Goal: Information Seeking & Learning: Learn about a topic

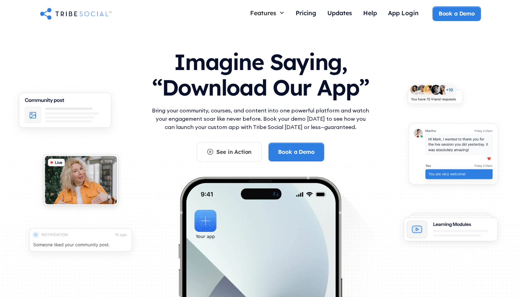
click at [220, 80] on h1 "Imagine Saying, “Download Our App”" at bounding box center [260, 72] width 221 height 61
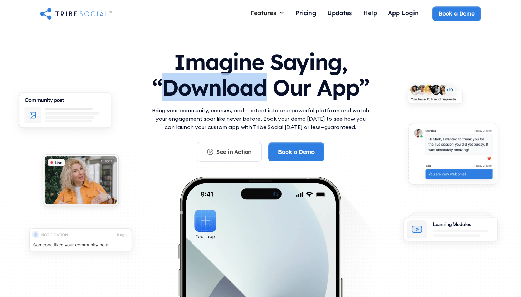
click at [220, 80] on h1 "Imagine Saying, “Download Our App”" at bounding box center [260, 72] width 221 height 61
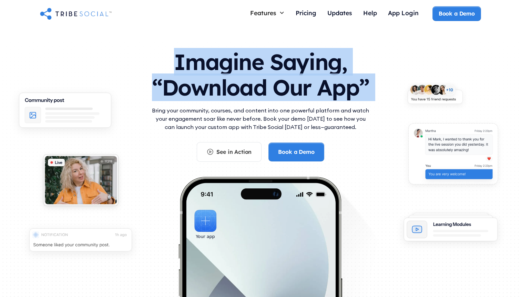
click at [228, 76] on h1 "Imagine Saying, “Download Our App”" at bounding box center [260, 72] width 221 height 61
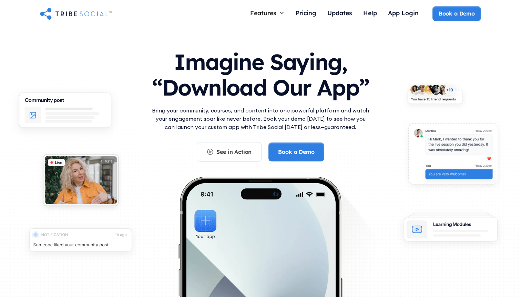
click at [228, 76] on h1 "Imagine Saying, “Download Our App”" at bounding box center [260, 72] width 221 height 61
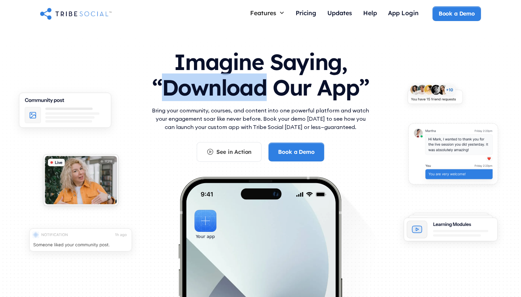
click at [228, 76] on h1 "Imagine Saying, “Download Our App”" at bounding box center [260, 72] width 221 height 61
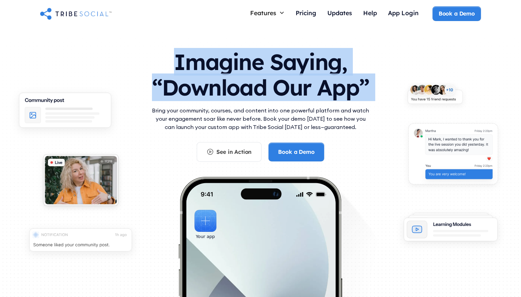
click at [228, 76] on h1 "Imagine Saying, “Download Our App”" at bounding box center [260, 72] width 221 height 61
click at [231, 84] on h1 "Imagine Saying, “Download Our App”" at bounding box center [260, 72] width 221 height 61
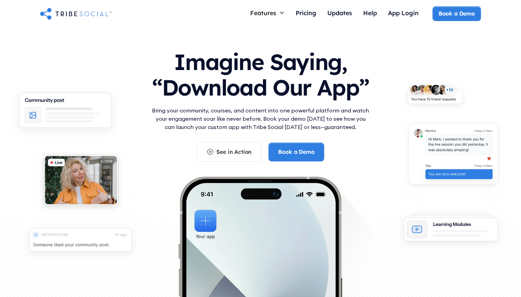
click at [231, 120] on p "Bring your community, courses, and content into one powerful platform and watch…" at bounding box center [260, 118] width 221 height 25
click at [236, 119] on p "Bring your community, courses, and content into one powerful platform and watch…" at bounding box center [260, 118] width 221 height 25
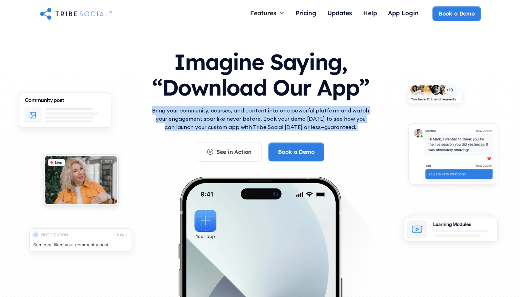
click at [259, 119] on p "Bring your community, courses, and content into one powerful platform and watch…" at bounding box center [260, 118] width 221 height 25
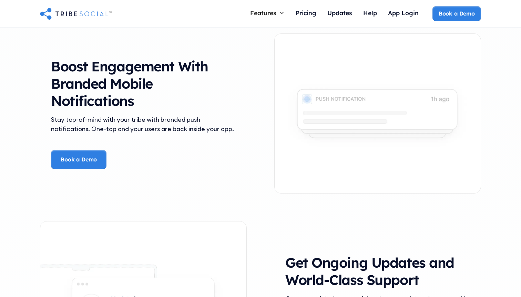
scroll to position [1373, 0]
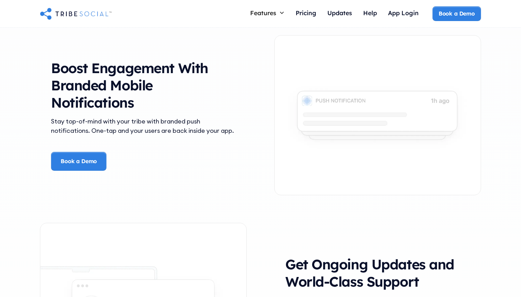
click at [223, 124] on div "Stay top-of-mind with your tribe with branded push notifications. One-tap and y…" at bounding box center [143, 126] width 185 height 19
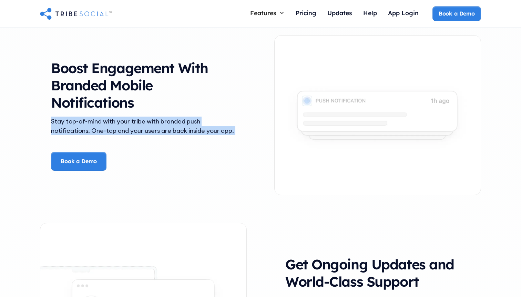
click at [233, 129] on div "Stay top-of-mind with your tribe with branded push notifications. One-tap and y…" at bounding box center [143, 126] width 185 height 19
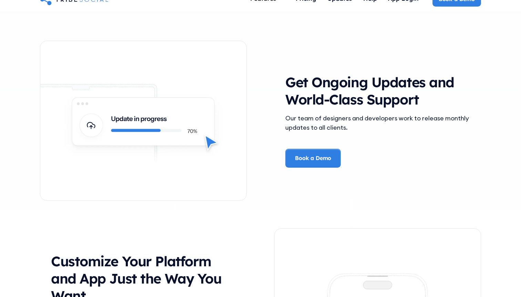
scroll to position [1600, 0]
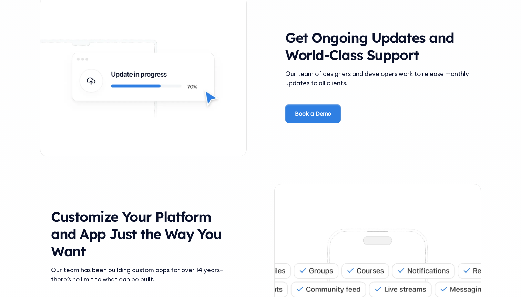
click at [303, 88] on div "Our team of designers and developers work to release monthly updates to all cli…" at bounding box center [378, 86] width 185 height 35
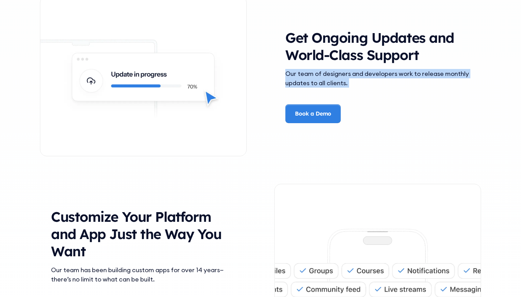
click at [327, 90] on div "Our team of designers and developers work to release monthly updates to all cli…" at bounding box center [378, 86] width 185 height 35
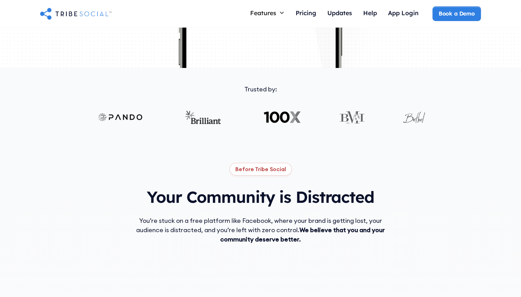
scroll to position [198, 0]
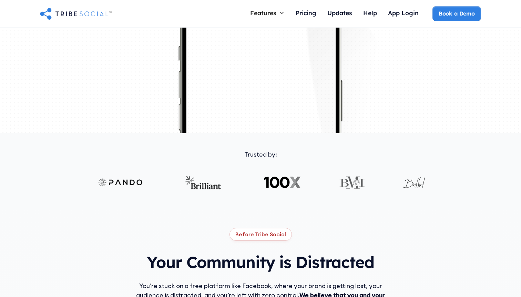
click at [296, 19] on div "Pricing" at bounding box center [306, 13] width 21 height 15
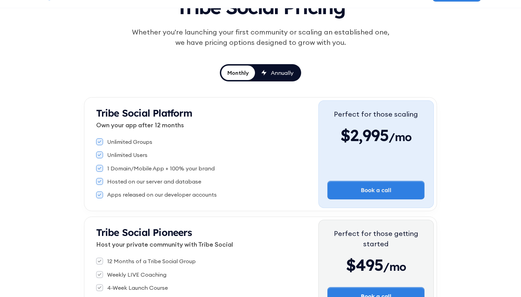
scroll to position [73, 0]
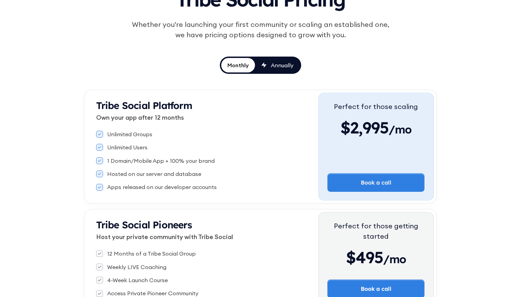
click at [151, 146] on div "Unlimited Users" at bounding box center [207, 147] width 222 height 8
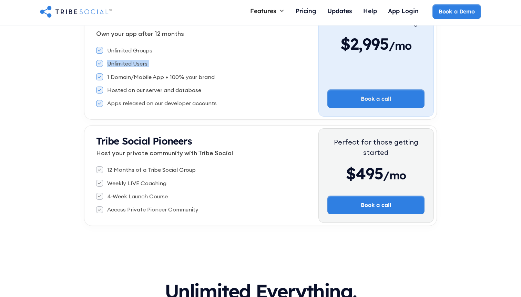
scroll to position [97, 0]
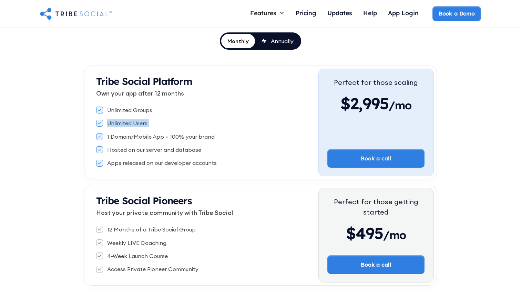
click at [150, 166] on div "Apps released on our developer accounts" at bounding box center [162, 163] width 110 height 8
click at [150, 109] on div "Unlimited Groups" at bounding box center [129, 110] width 45 height 8
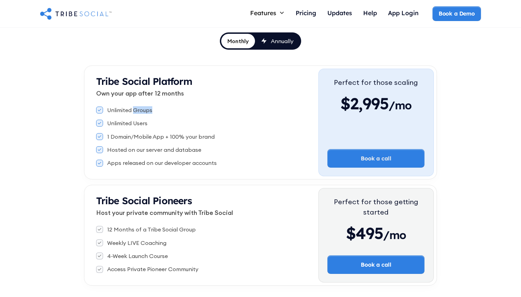
click at [150, 109] on div "Unlimited Groups" at bounding box center [129, 110] width 45 height 8
click at [145, 124] on div "Unlimited Users" at bounding box center [127, 123] width 40 height 8
click at [145, 139] on div "1 Domain/Mobile App + 100% your brand" at bounding box center [161, 137] width 108 height 8
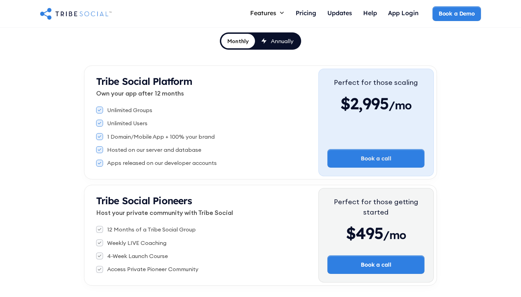
click at [145, 139] on div "1 Domain/Mobile App + 100% your brand" at bounding box center [161, 137] width 108 height 8
click at [147, 151] on div "Hosted on our server and database" at bounding box center [154, 150] width 94 height 8
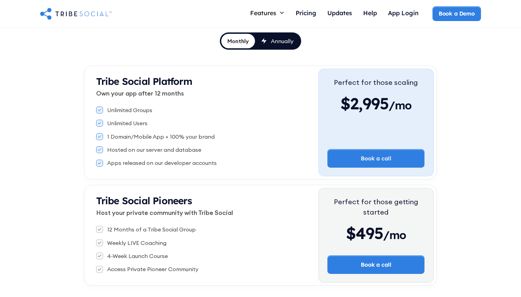
click at [147, 151] on div "Hosted on our server and database" at bounding box center [154, 150] width 94 height 8
click at [166, 136] on div "1 Domain/Mobile App + 100% your brand" at bounding box center [161, 137] width 108 height 8
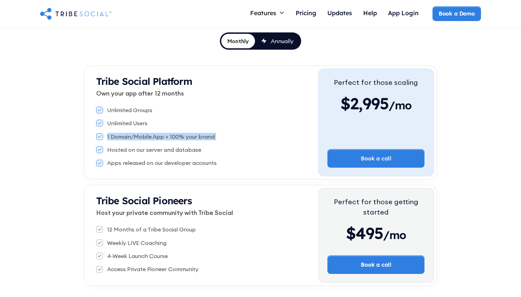
click at [142, 117] on div "Unlimited Groups Unlimited Users 1 Domain/Mobile App + 100% your brand Hosted o…" at bounding box center [207, 136] width 222 height 66
click at [145, 106] on div "Unlimited Groups Unlimited Users 1 Domain/Mobile App + 100% your brand Hosted o…" at bounding box center [207, 136] width 222 height 66
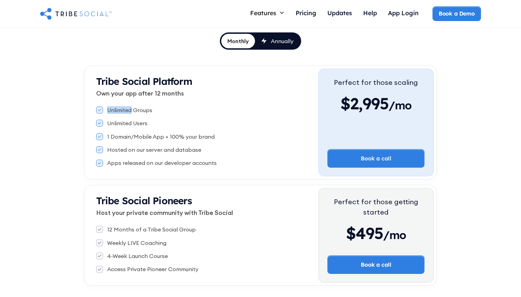
click at [145, 106] on div "Unlimited Groups Unlimited Users 1 Domain/Mobile App + 100% your brand Hosted o…" at bounding box center [207, 136] width 222 height 66
click at [145, 144] on div "Unlimited Groups Unlimited Users 1 Domain/Mobile App + 100% your brand Hosted o…" at bounding box center [207, 136] width 222 height 66
click at [145, 164] on div "Apps released on our developer accounts" at bounding box center [162, 163] width 110 height 8
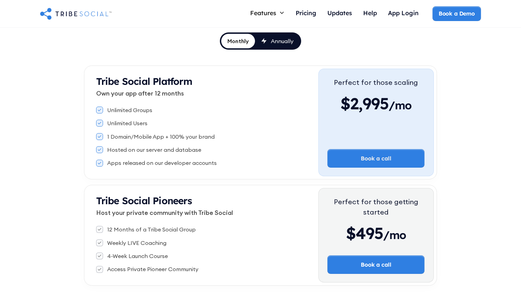
click at [145, 164] on div "Apps released on our developer accounts" at bounding box center [162, 163] width 110 height 8
click at [158, 141] on div "Unlimited Groups Unlimited Users 1 Domain/Mobile App + 100% your brand Hosted o…" at bounding box center [207, 136] width 222 height 66
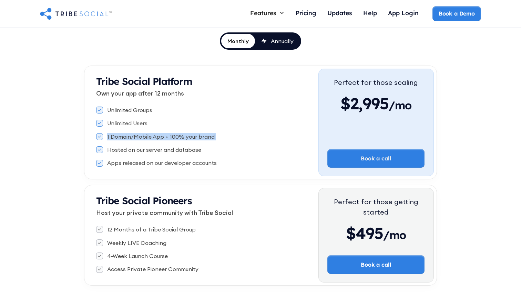
click at [159, 143] on div "Unlimited Groups Unlimited Users 1 Domain/Mobile App + 100% your brand Hosted o…" at bounding box center [207, 136] width 222 height 66
click at [150, 123] on div "Unlimited Users" at bounding box center [207, 123] width 222 height 8
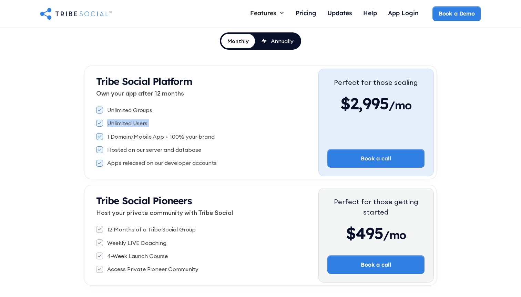
click at [150, 123] on div "Unlimited Users" at bounding box center [207, 123] width 222 height 8
click at [160, 110] on div "Unlimited Groups" at bounding box center [207, 110] width 222 height 8
click at [272, 47] on link "Annually" at bounding box center [277, 41] width 45 height 14
